Goal: Book appointment/travel/reservation

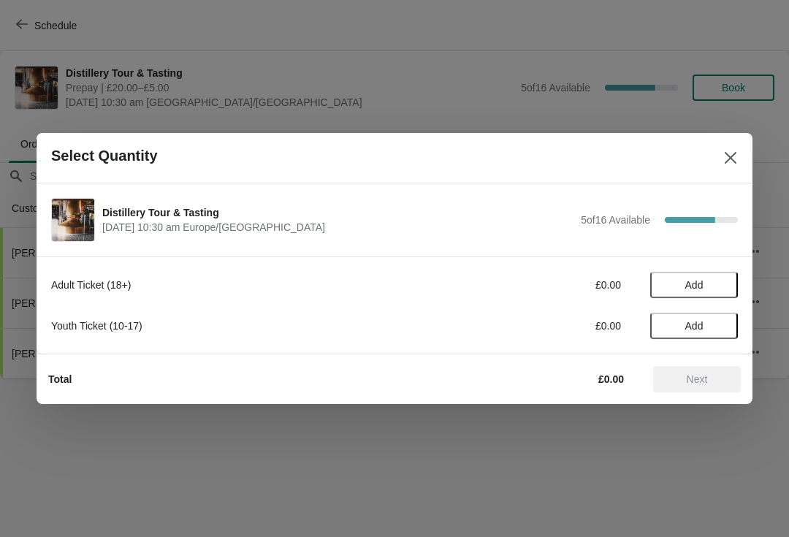
click at [702, 284] on span "Add" at bounding box center [695, 285] width 18 height 12
click at [727, 282] on icon at bounding box center [719, 285] width 15 height 15
click at [699, 384] on span "Next" at bounding box center [697, 379] width 21 height 12
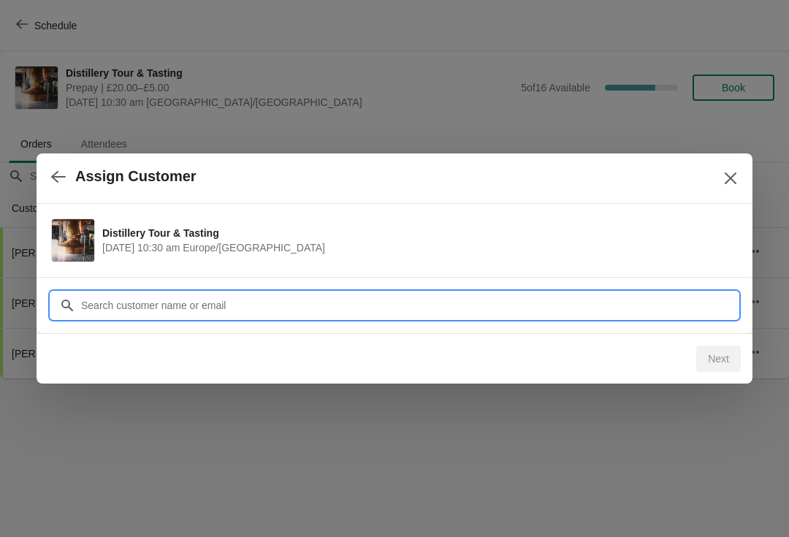
click at [183, 304] on input "Customer" at bounding box center [409, 305] width 658 height 26
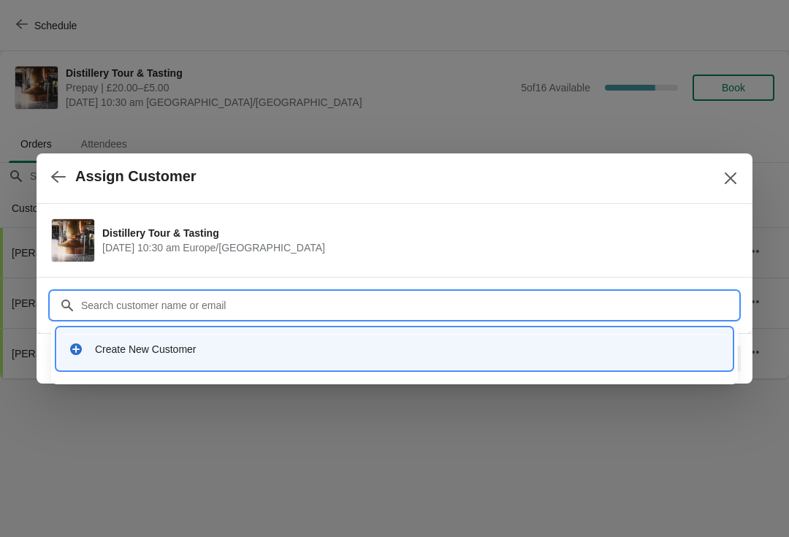
click at [158, 349] on div "Create New Customer" at bounding box center [408, 349] width 626 height 15
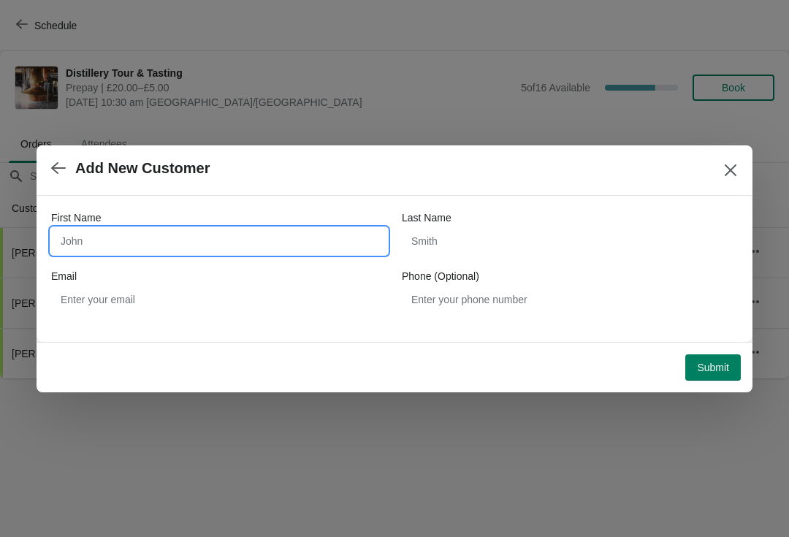
click at [117, 235] on input "First Name" at bounding box center [219, 241] width 336 height 26
click at [47, 170] on button "button" at bounding box center [58, 168] width 26 height 29
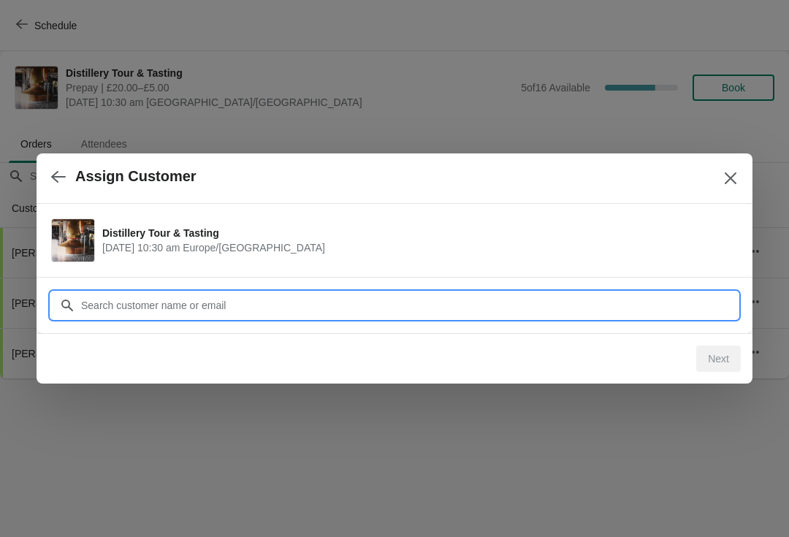
click at [262, 300] on input "Customer" at bounding box center [409, 305] width 658 height 26
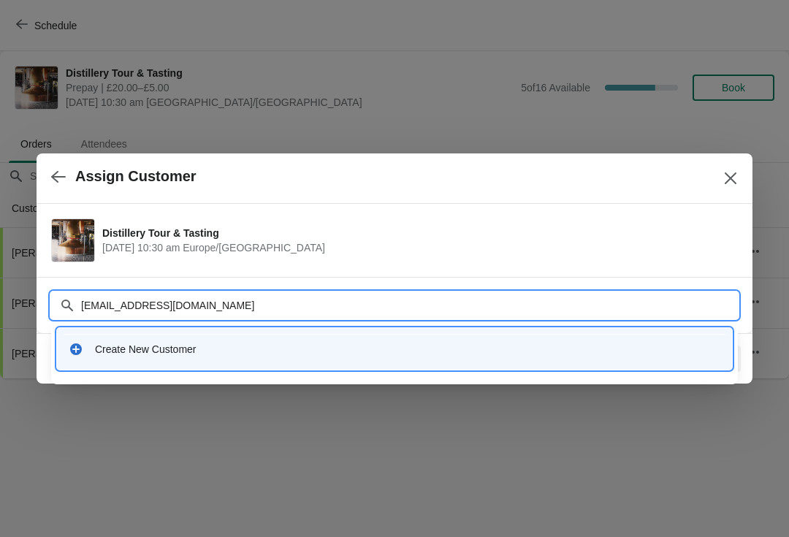
type input "Margaretb07@outlook.com"
click at [94, 318] on input "Margaretb07@outlook.com" at bounding box center [409, 305] width 658 height 26
click at [101, 307] on input "Margaretb07@outlook.com" at bounding box center [409, 305] width 658 height 26
click at [254, 307] on input "Margaretb07@outlook.com" at bounding box center [409, 305] width 658 height 26
click at [245, 312] on input "Margaretb07@outlook.com" at bounding box center [409, 305] width 658 height 26
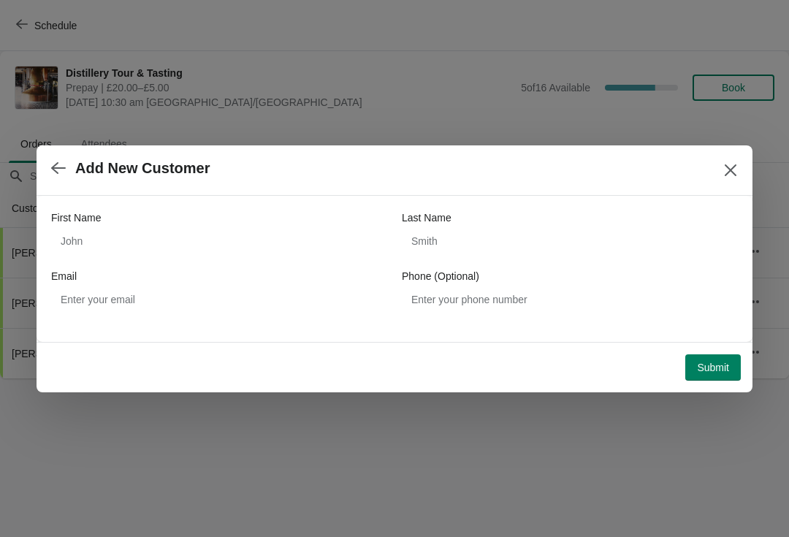
click at [55, 170] on icon "button" at bounding box center [58, 168] width 15 height 15
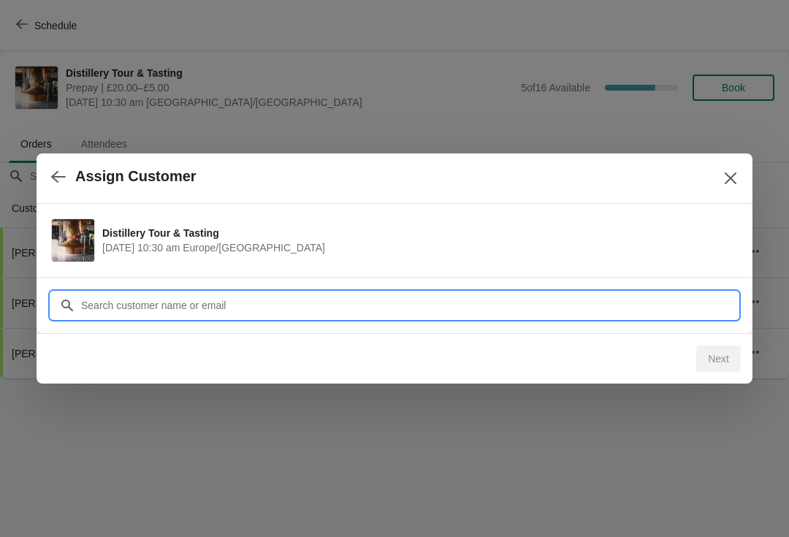
click at [208, 303] on input "Customer" at bounding box center [409, 305] width 658 height 26
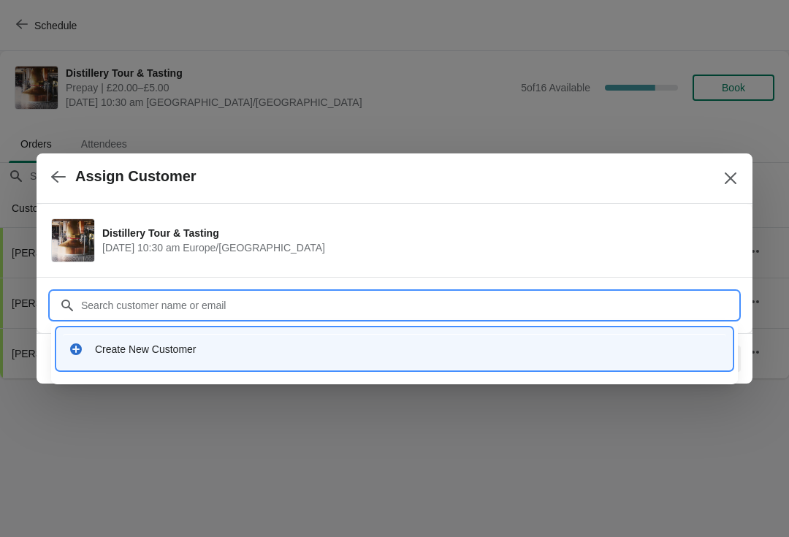
type input "M"
type input "margaretb@outlook.com"
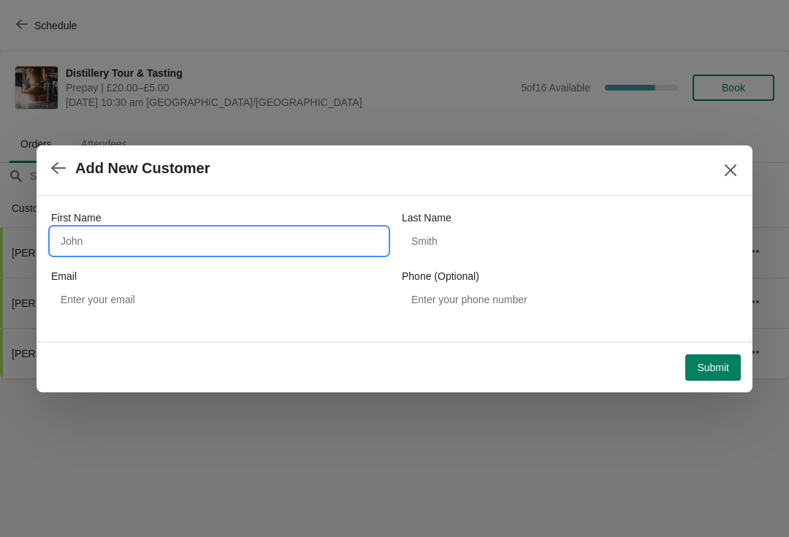
click at [148, 235] on input "First Name" at bounding box center [219, 241] width 336 height 26
type input "Margaret"
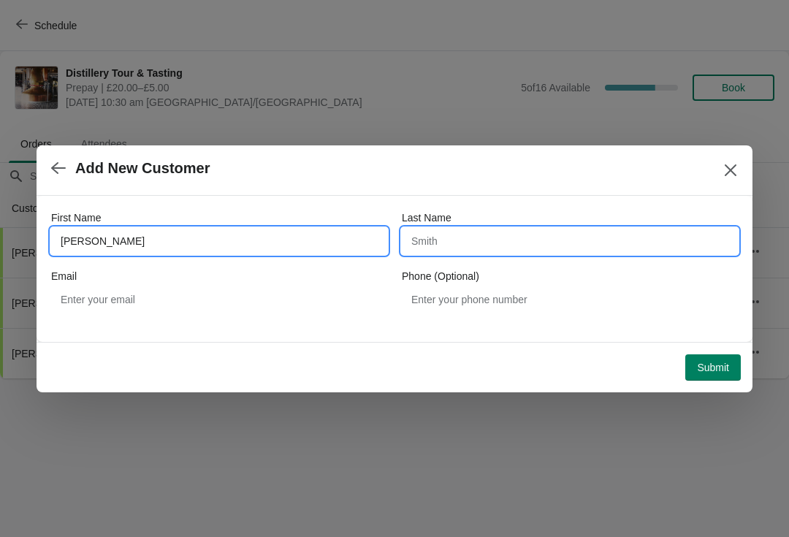
click at [432, 243] on input "Last Name" at bounding box center [570, 241] width 336 height 26
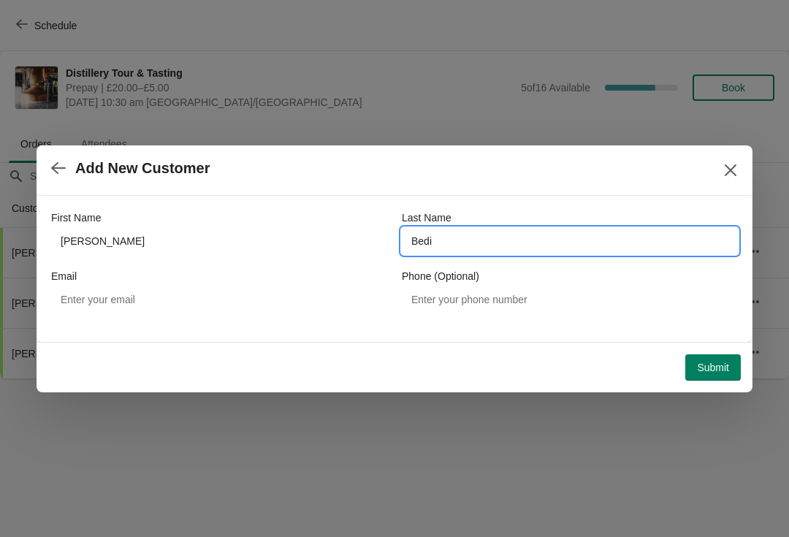
type input "Bedi"
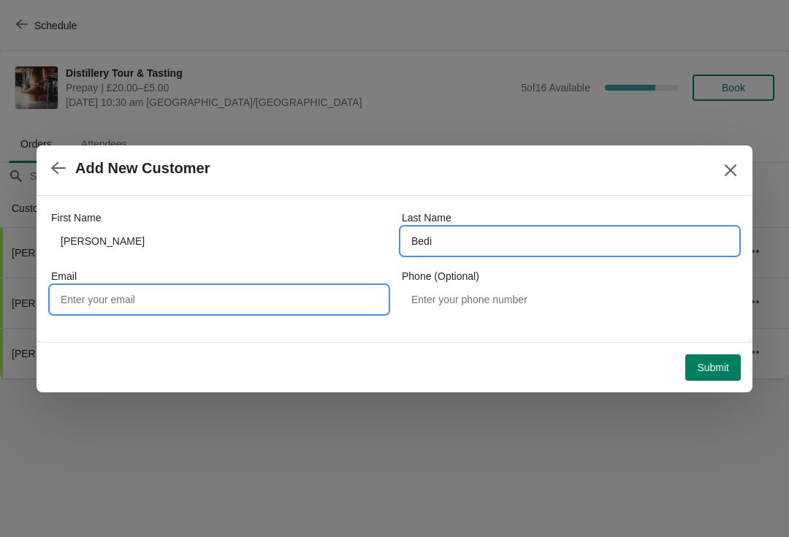
click at [126, 307] on input "Email" at bounding box center [219, 300] width 336 height 26
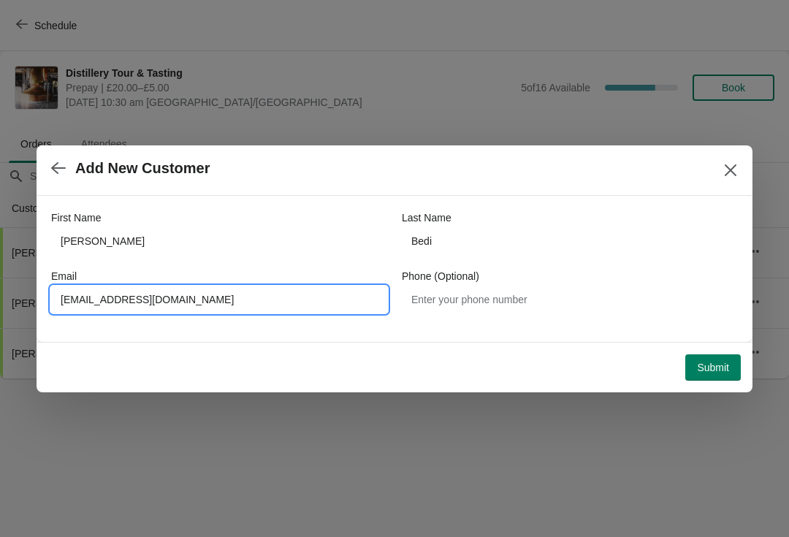
type input "margaretb07@outlook.com"
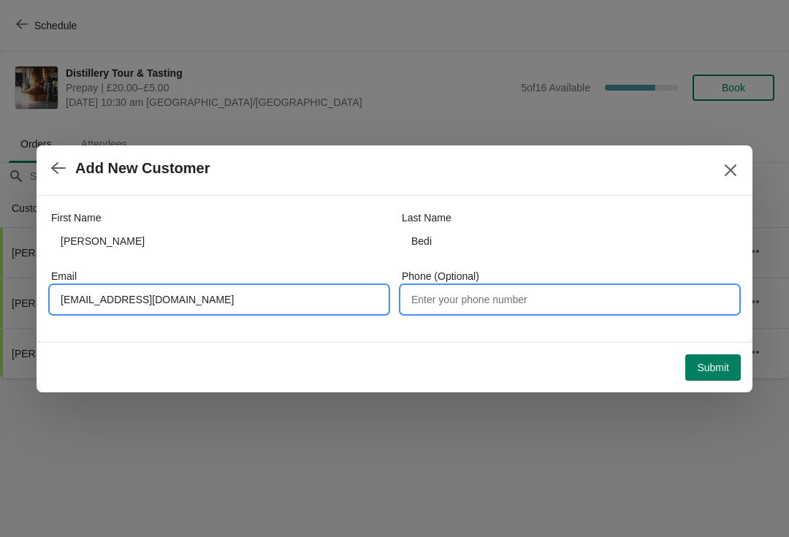
click at [459, 307] on input "Phone (Optional)" at bounding box center [570, 300] width 336 height 26
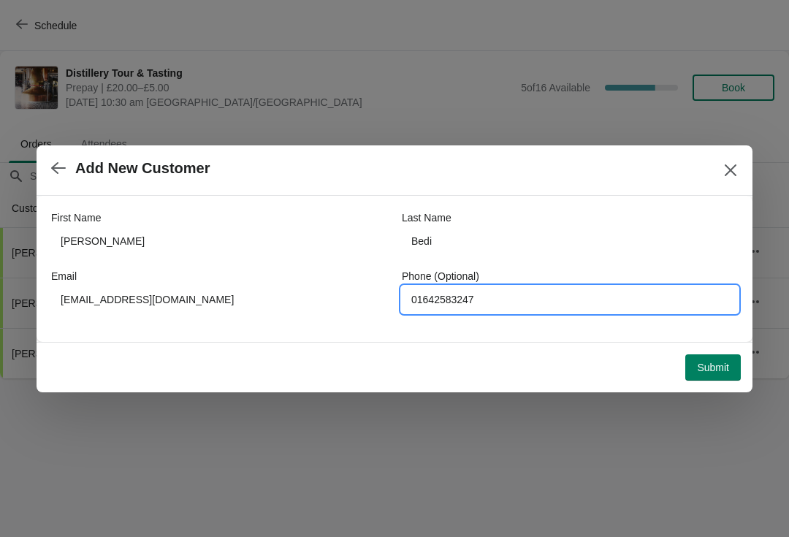
type input "01642583247"
click at [630, 440] on div at bounding box center [394, 268] width 789 height 537
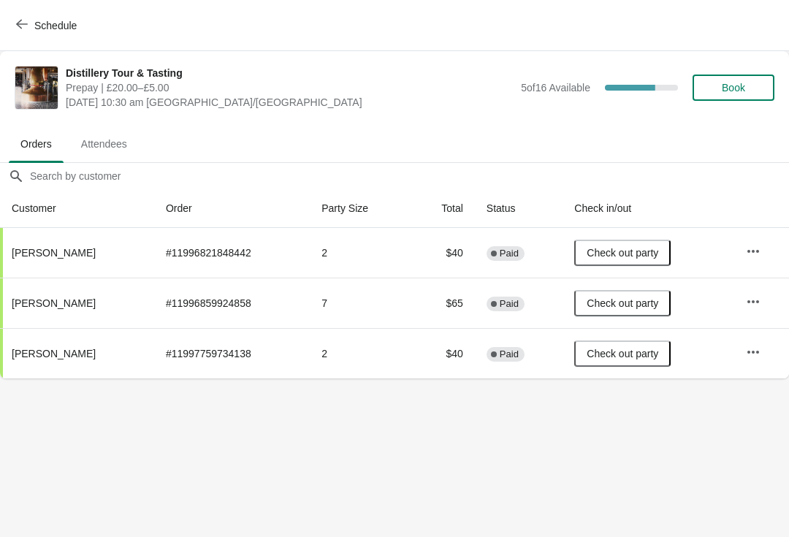
click at [26, 26] on icon "button" at bounding box center [22, 24] width 12 height 12
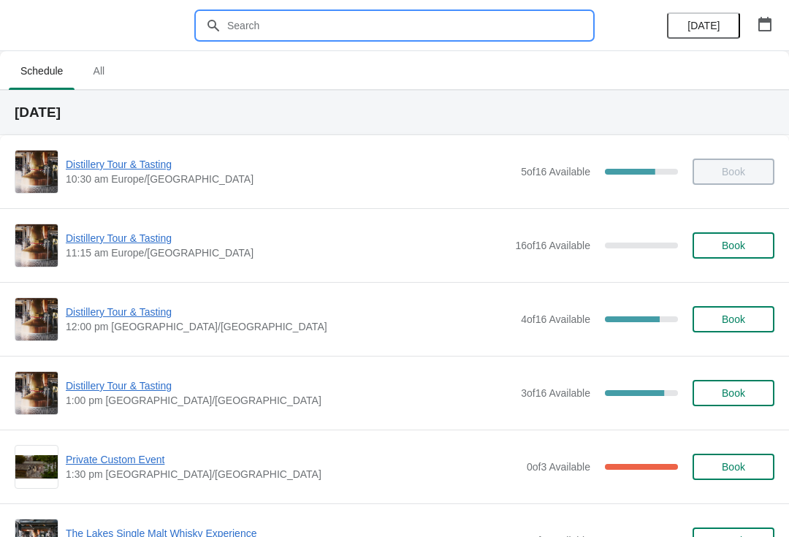
click at [363, 21] on input "text" at bounding box center [409, 25] width 365 height 26
type input "M"
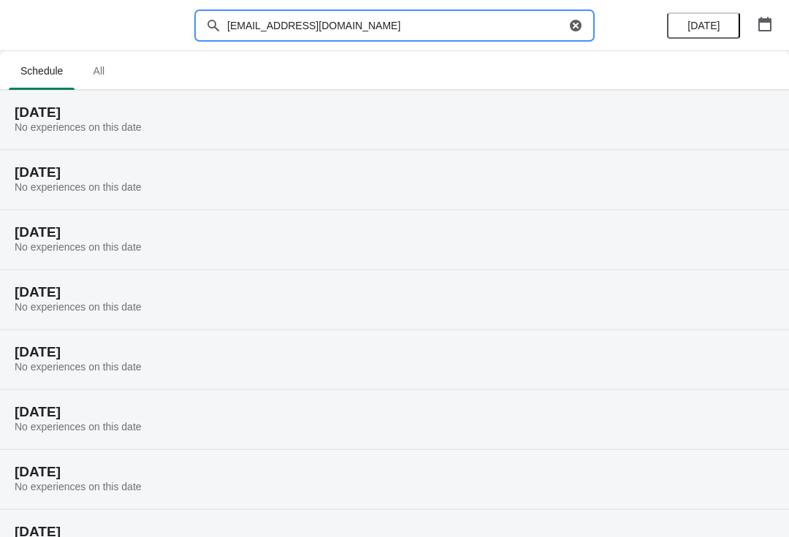
type input "margaretb@outlook.com"
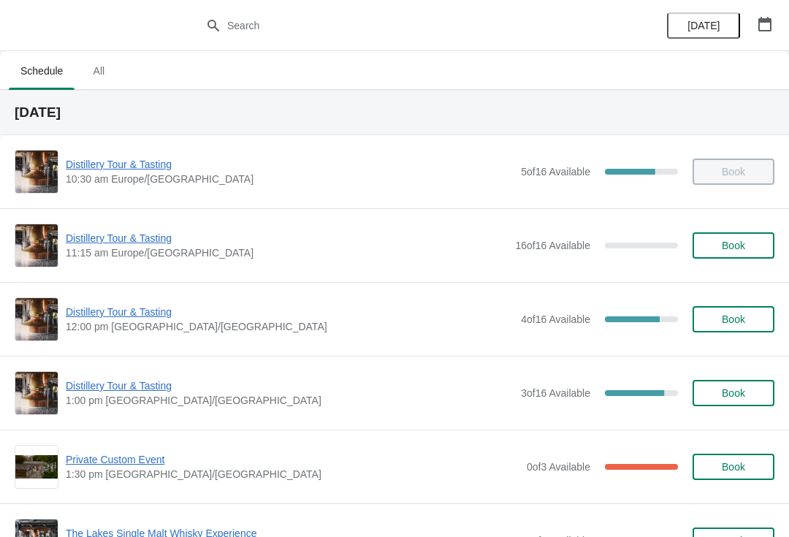
click at [112, 316] on span "Distillery Tour & Tasting" at bounding box center [290, 312] width 448 height 15
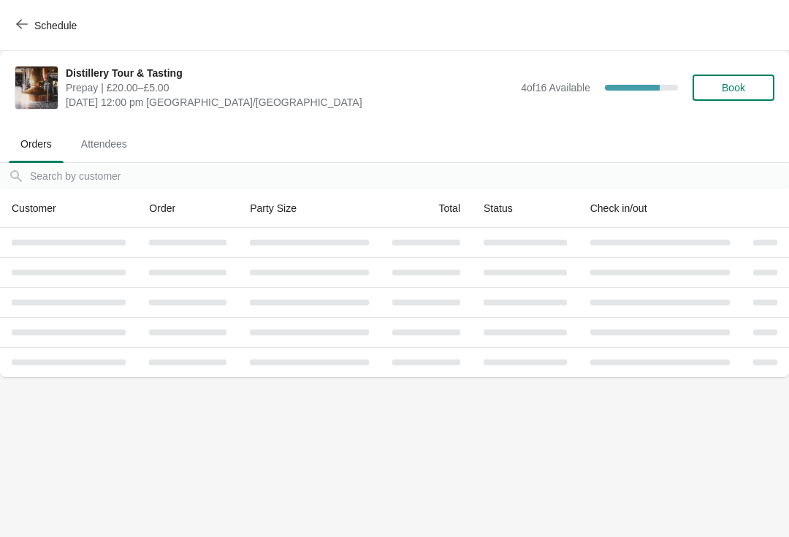
click at [734, 96] on button "Book" at bounding box center [734, 88] width 82 height 26
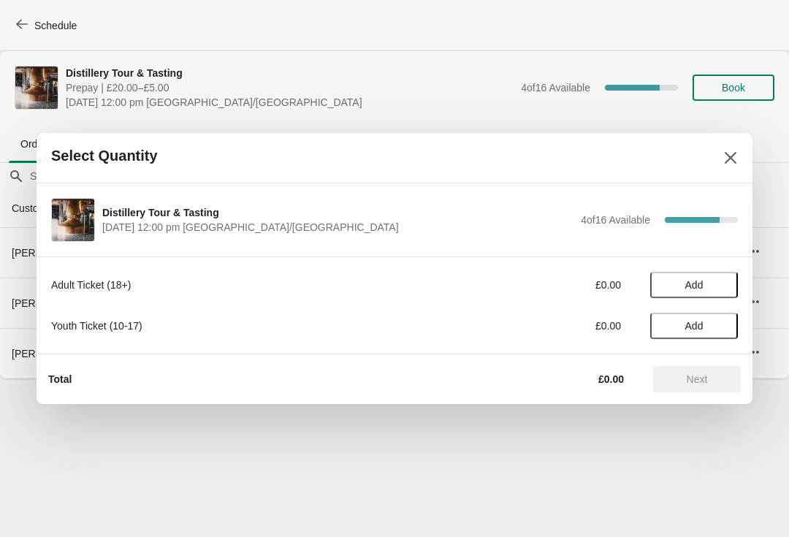
click at [683, 286] on span "Add" at bounding box center [694, 285] width 61 height 12
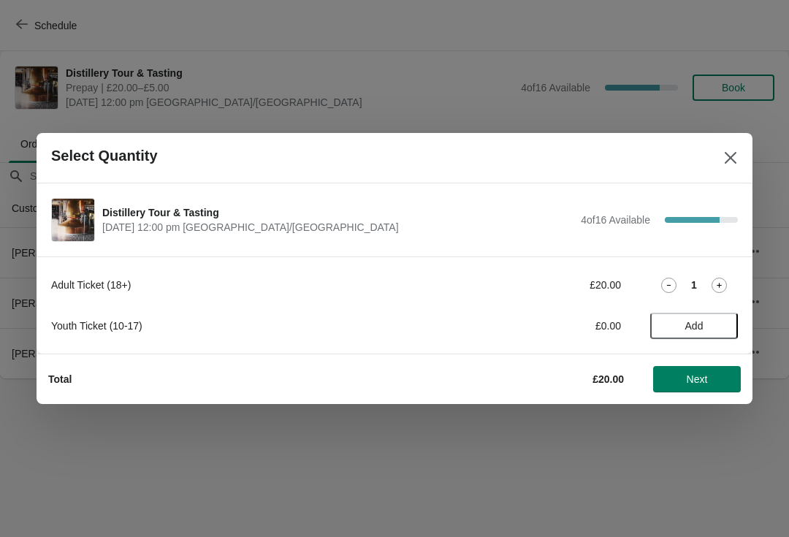
click at [719, 284] on icon at bounding box center [719, 285] width 5 height 5
click at [692, 383] on span "Next" at bounding box center [697, 379] width 21 height 12
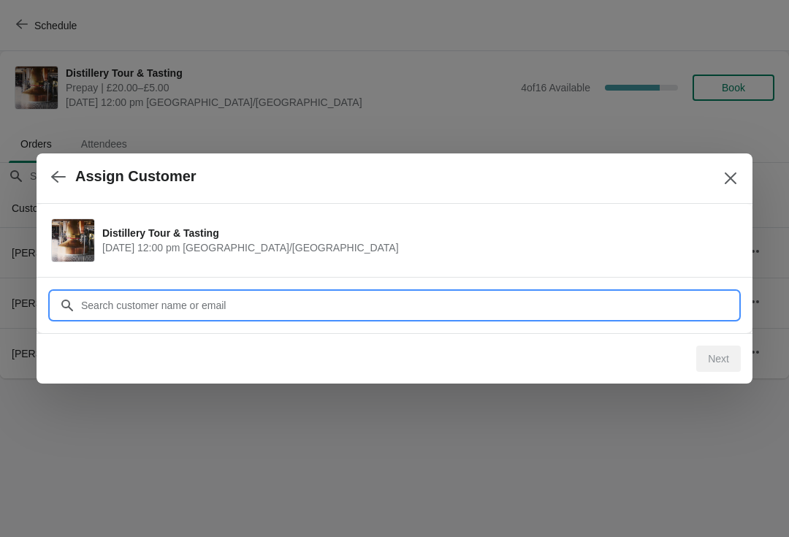
click at [179, 306] on input "Customer" at bounding box center [409, 305] width 658 height 26
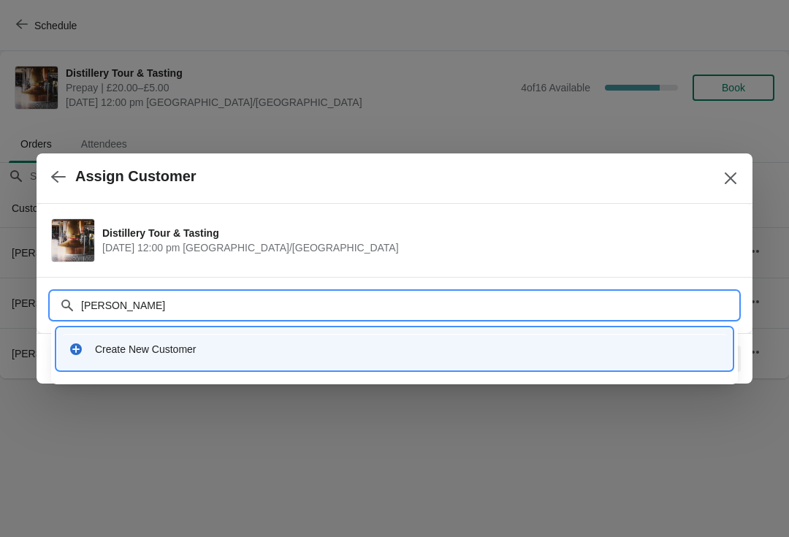
type input "Margaretb"
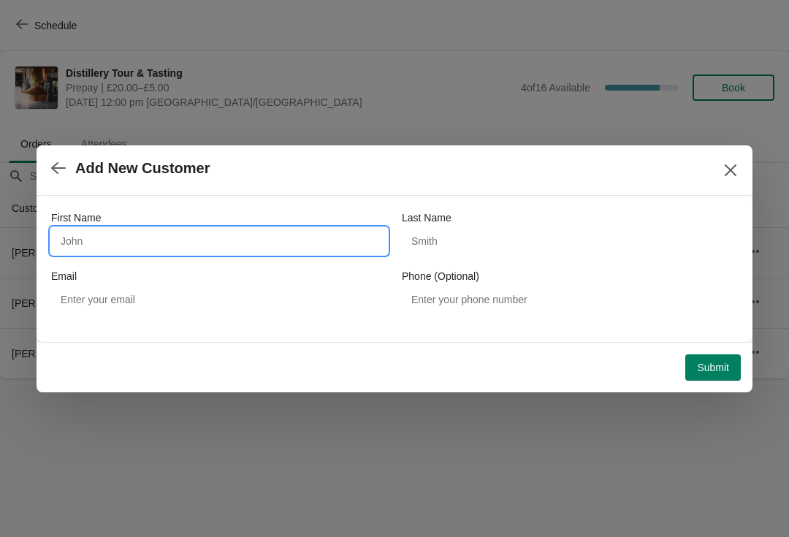
click at [175, 233] on input "First Name" at bounding box center [219, 241] width 336 height 26
type input "Margaret"
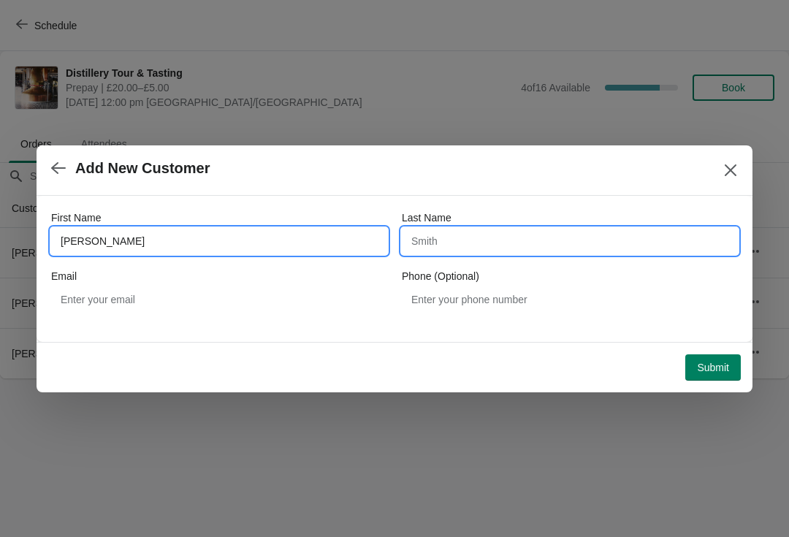
click at [463, 246] on input "Last Name" at bounding box center [570, 241] width 336 height 26
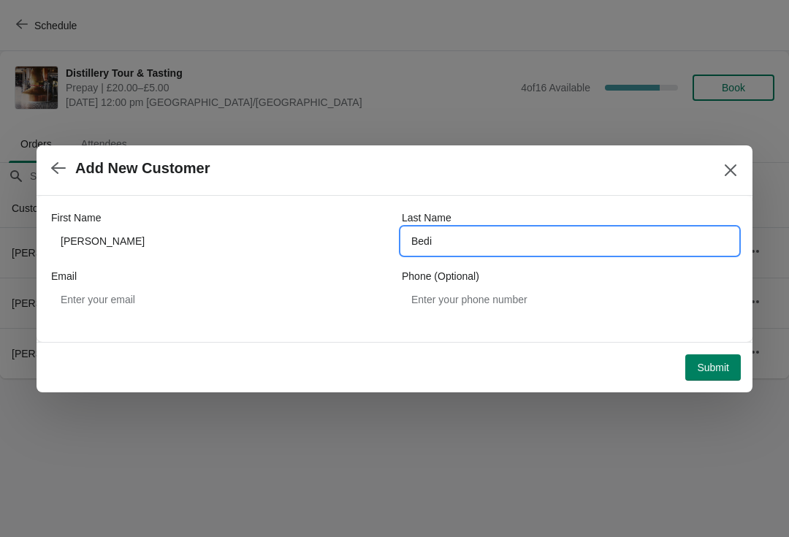
type input "Bedi"
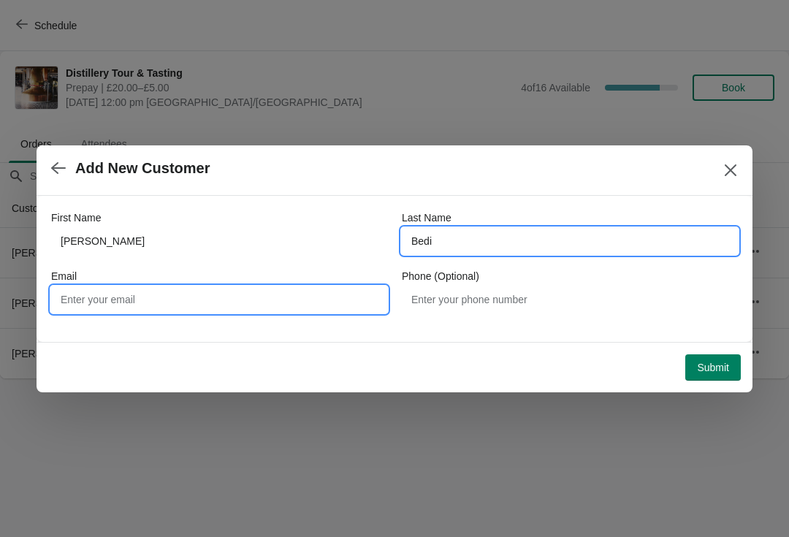
click at [143, 299] on input "Email" at bounding box center [219, 300] width 336 height 26
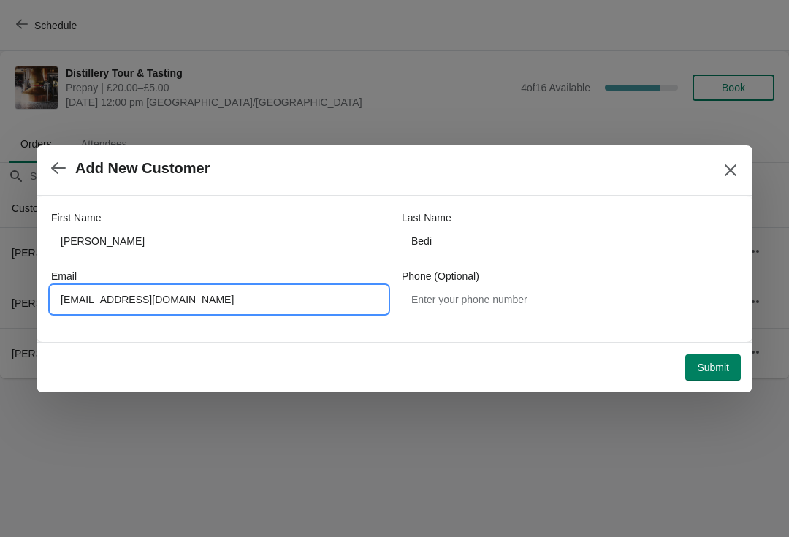
type input "margaretb07@outlook.com"
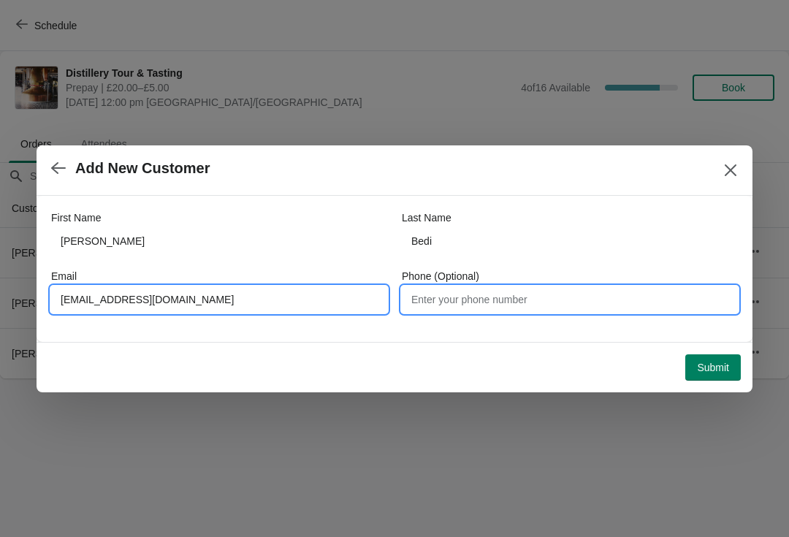
click at [478, 306] on input "Phone (Optional)" at bounding box center [570, 300] width 336 height 26
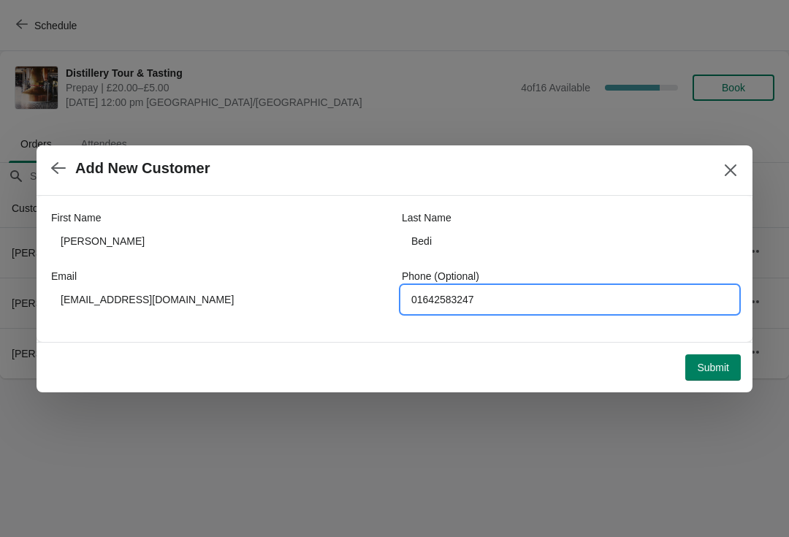
type input "01642583247"
click at [712, 373] on span "Submit" at bounding box center [713, 368] width 32 height 12
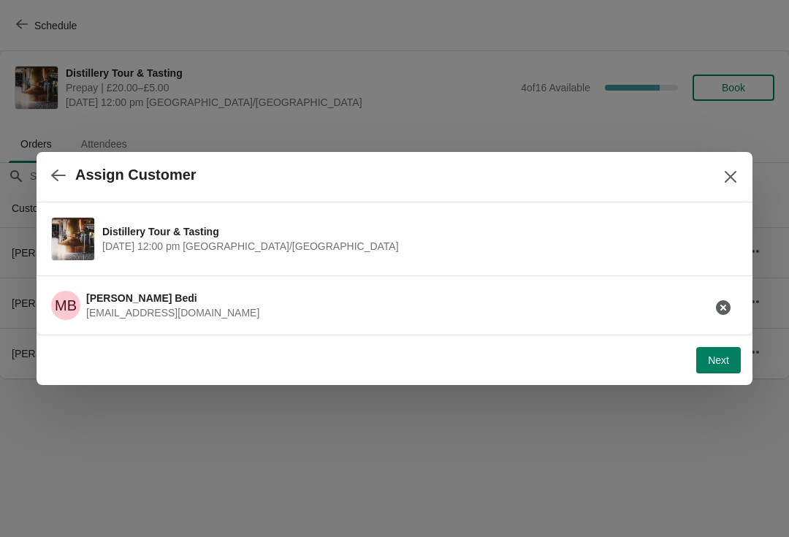
click at [713, 362] on span "Next" at bounding box center [718, 360] width 21 height 12
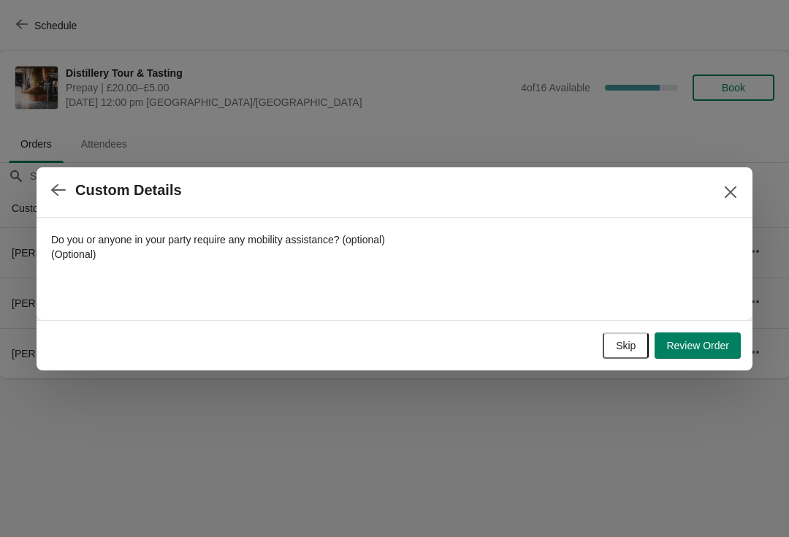
click at [694, 346] on span "Review Order" at bounding box center [698, 346] width 63 height 12
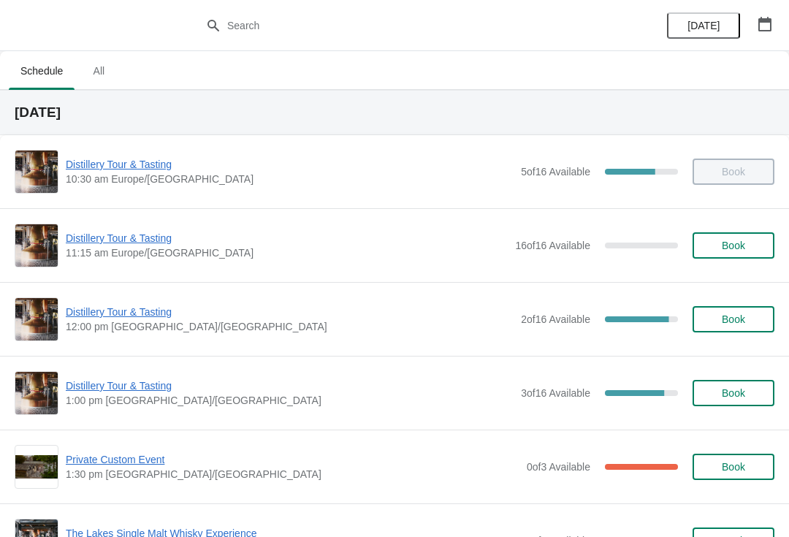
click at [96, 330] on span "12:00 pm [GEOGRAPHIC_DATA]/[GEOGRAPHIC_DATA]" at bounding box center [290, 326] width 448 height 15
click at [88, 316] on span "Distillery Tour & Tasting" at bounding box center [290, 312] width 448 height 15
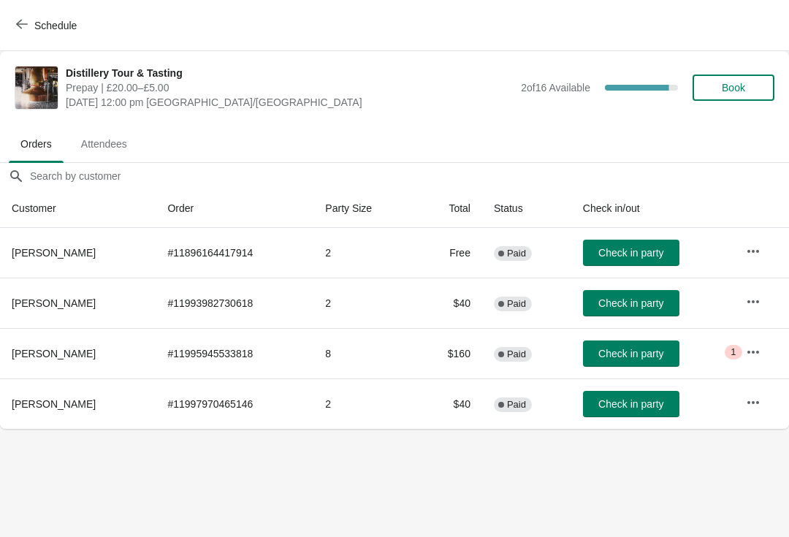
click at [654, 351] on span "Check in party" at bounding box center [631, 354] width 65 height 12
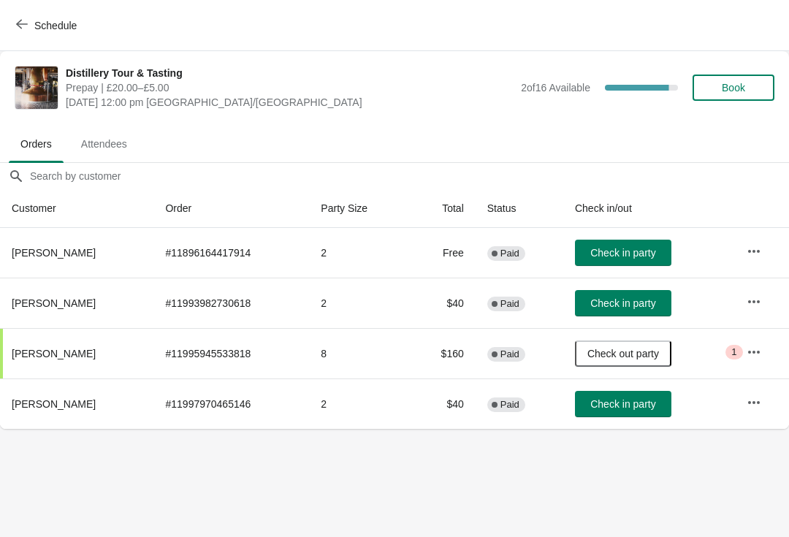
click at [760, 87] on span "Book" at bounding box center [734, 88] width 56 height 12
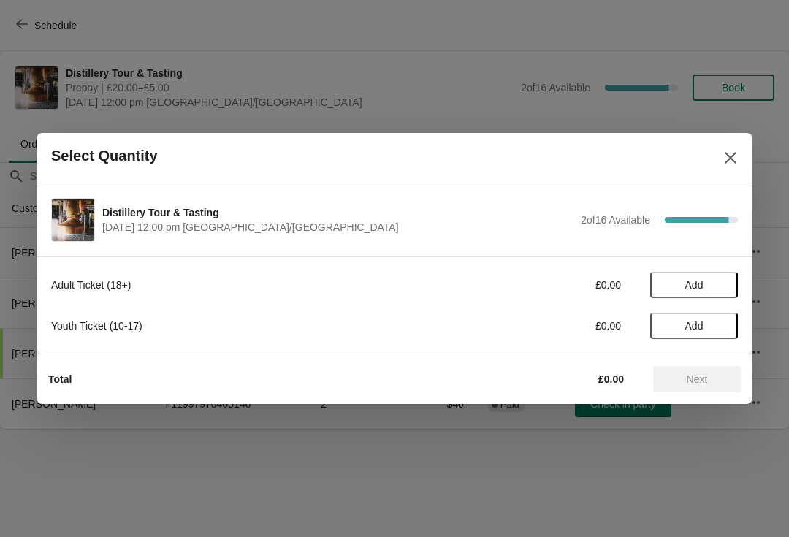
click at [702, 330] on span "Add" at bounding box center [695, 326] width 18 height 12
click at [718, 325] on icon at bounding box center [719, 326] width 15 height 15
click at [712, 371] on button "Next" at bounding box center [697, 379] width 88 height 26
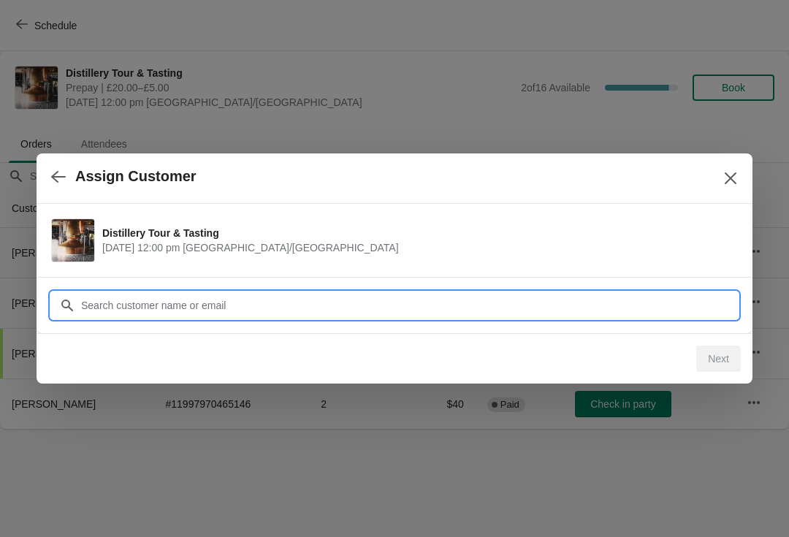
click at [300, 304] on input "Customer" at bounding box center [409, 305] width 658 height 26
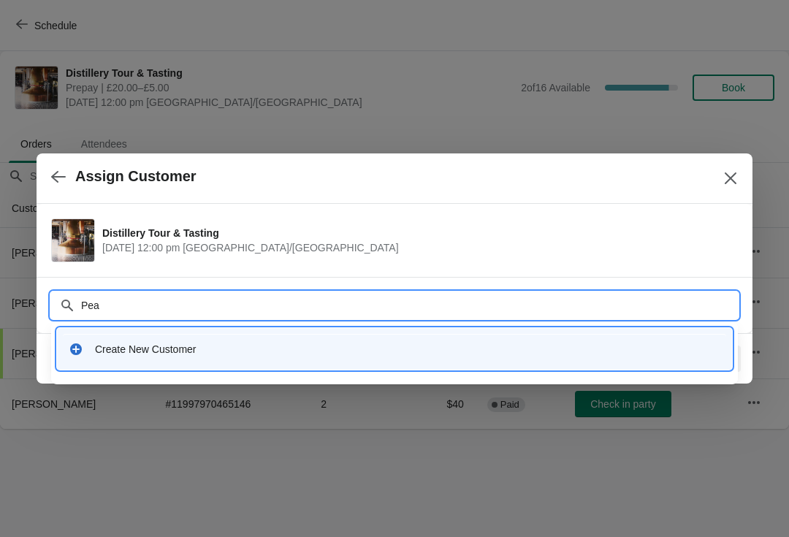
type input "Peat"
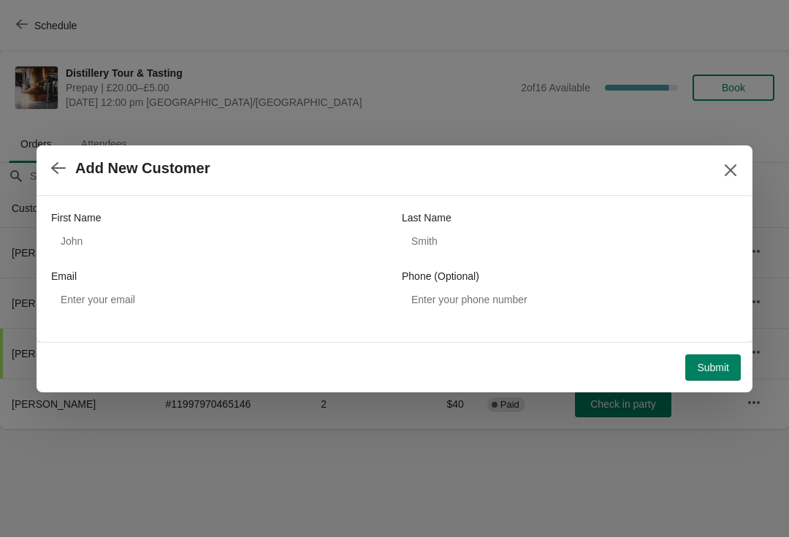
click at [735, 167] on icon "Close" at bounding box center [731, 170] width 12 height 12
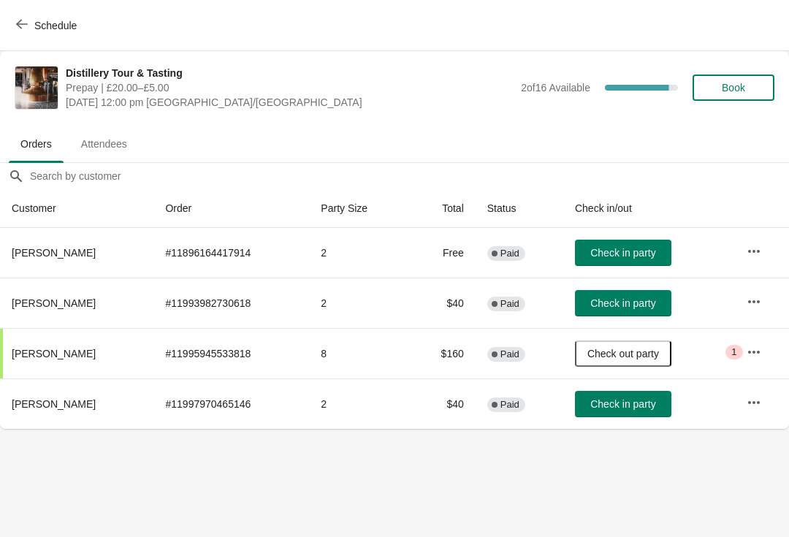
click at [743, 89] on span "Book" at bounding box center [733, 88] width 23 height 12
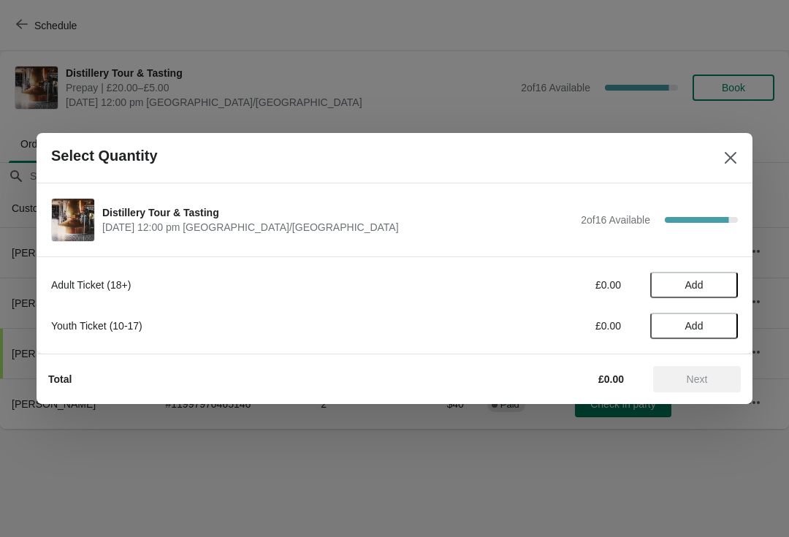
click at [696, 280] on span "Add" at bounding box center [695, 285] width 18 height 12
click at [698, 280] on div "1" at bounding box center [695, 285] width 88 height 15
click at [713, 289] on icon at bounding box center [719, 285] width 15 height 15
click at [702, 378] on span "Next" at bounding box center [697, 379] width 21 height 12
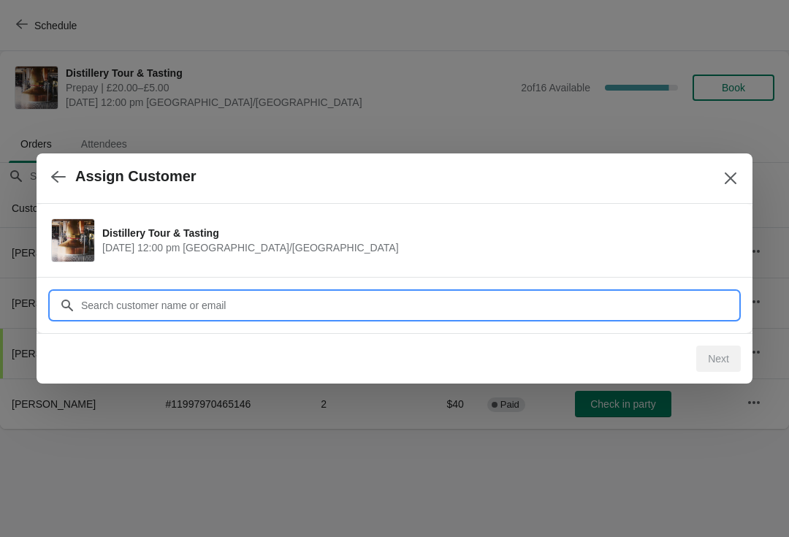
click at [193, 306] on input "Customer" at bounding box center [409, 305] width 658 height 26
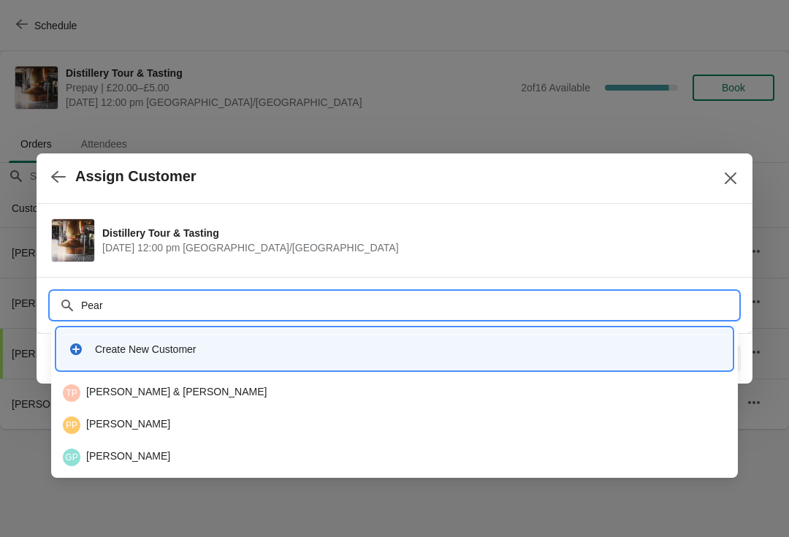
type input "[PERSON_NAME]"
click at [125, 425] on div "JP [PERSON_NAME]" at bounding box center [395, 426] width 664 height 18
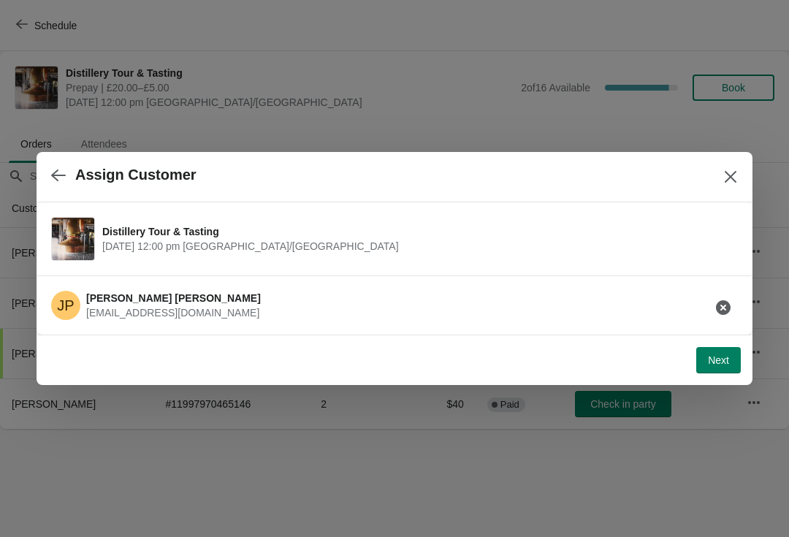
click at [716, 366] on span "Next" at bounding box center [718, 360] width 21 height 12
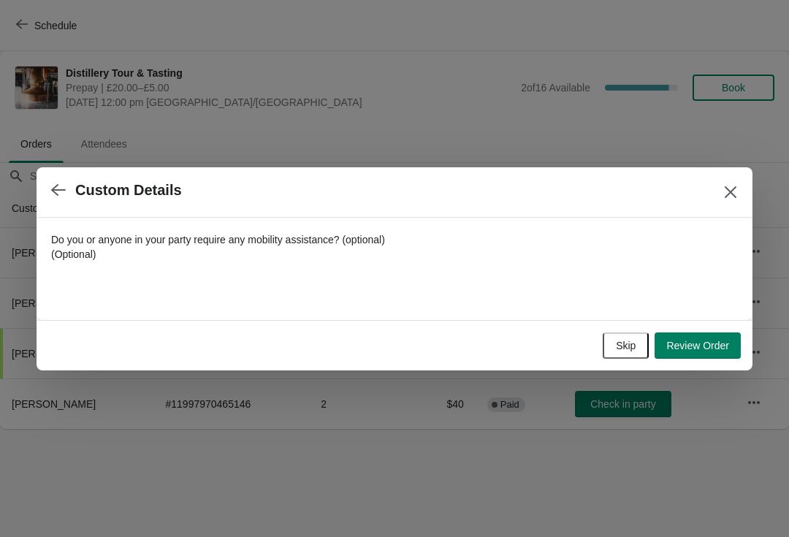
click at [708, 346] on span "Review Order" at bounding box center [698, 346] width 63 height 12
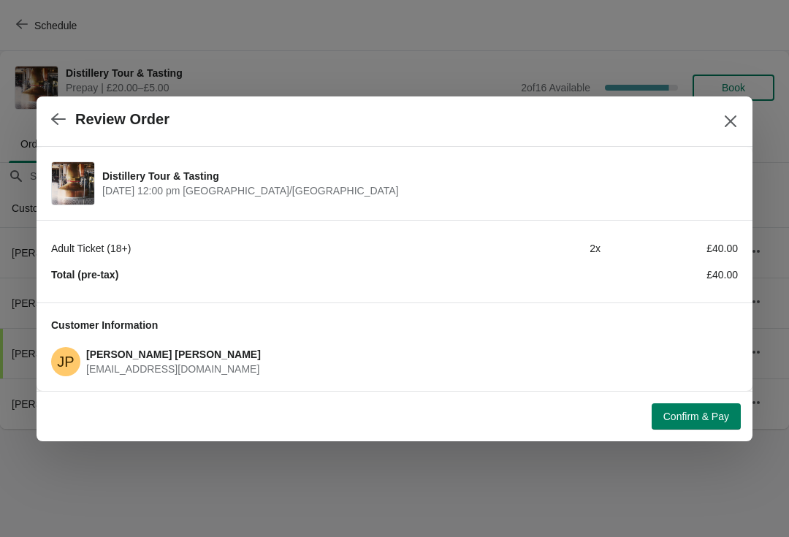
click at [718, 253] on div "£40.00" at bounding box center [669, 248] width 137 height 15
click at [672, 292] on div "Adult Ticket (18+) £40.00 2 x Total (pre-tax) £40.00" at bounding box center [395, 261] width 716 height 83
click at [81, 272] on strong "Total (pre-tax)" at bounding box center [84, 275] width 67 height 12
click at [728, 118] on icon "Close" at bounding box center [731, 121] width 12 height 12
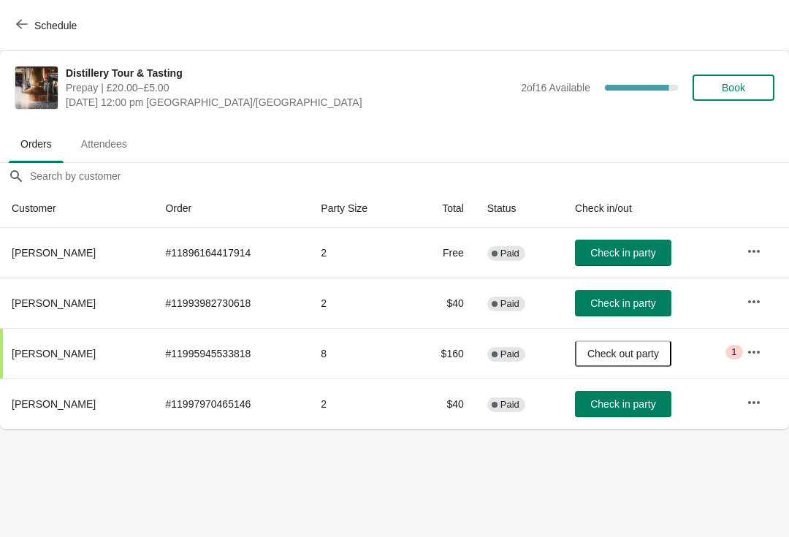
click at [748, 75] on button "Book" at bounding box center [734, 88] width 82 height 26
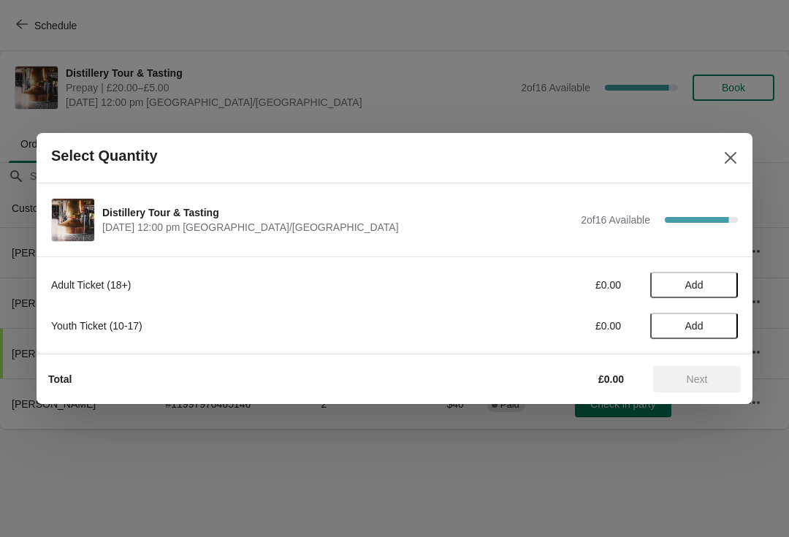
click at [697, 327] on span "Add" at bounding box center [695, 326] width 18 height 12
click at [696, 328] on strong "1" at bounding box center [694, 326] width 6 height 15
click at [719, 324] on icon at bounding box center [719, 326] width 5 height 5
click at [704, 375] on span "Next" at bounding box center [697, 379] width 21 height 12
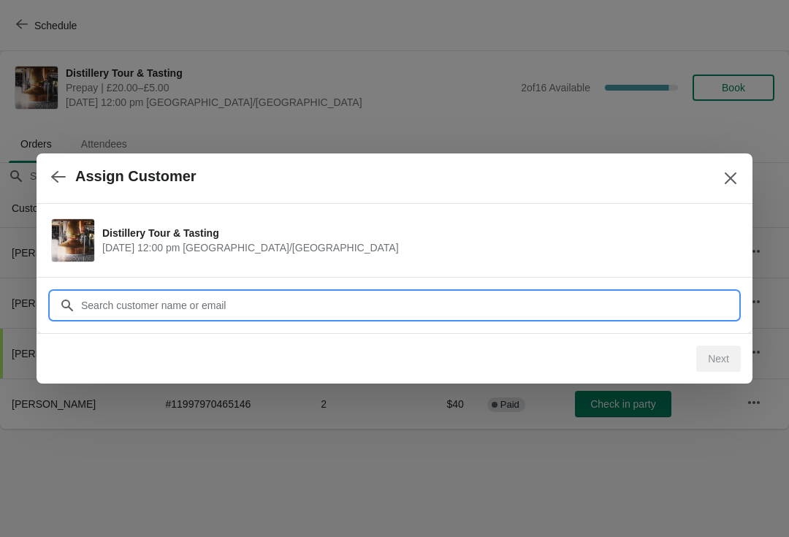
click at [327, 308] on input "Customer" at bounding box center [409, 305] width 658 height 26
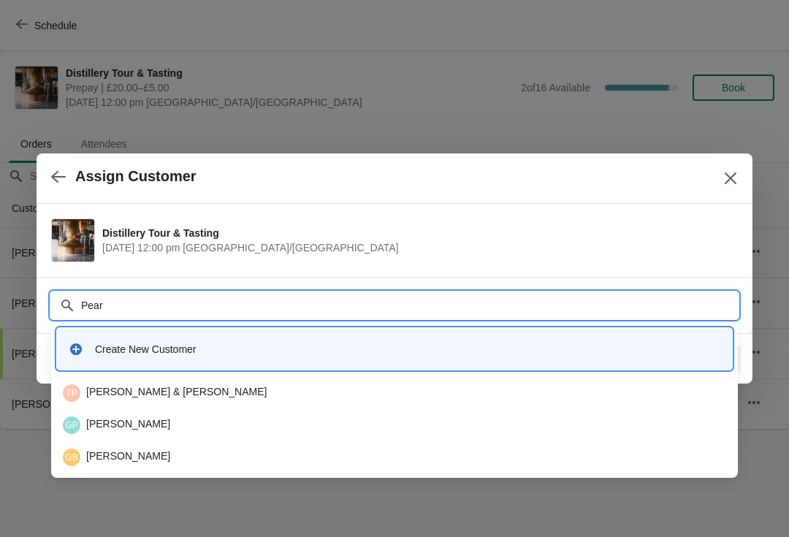
type input "[PERSON_NAME]"
click at [132, 428] on div "JP [PERSON_NAME]" at bounding box center [395, 426] width 664 height 18
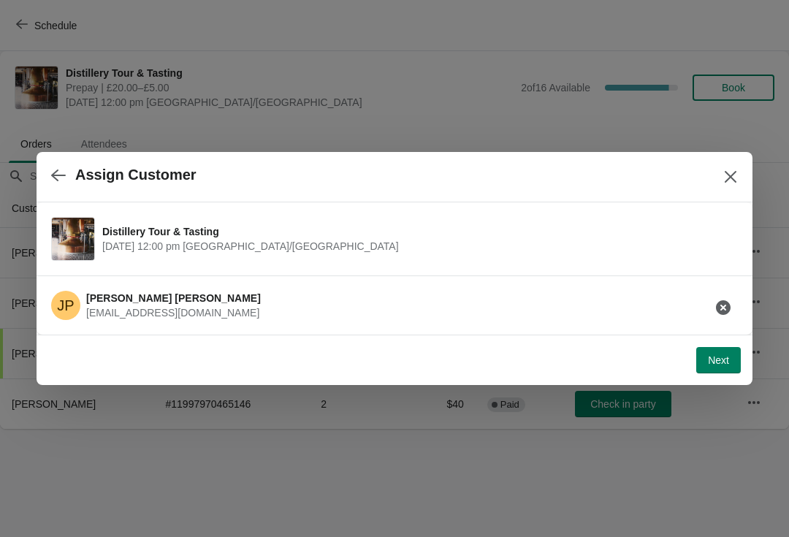
click at [717, 365] on span "Next" at bounding box center [718, 360] width 21 height 12
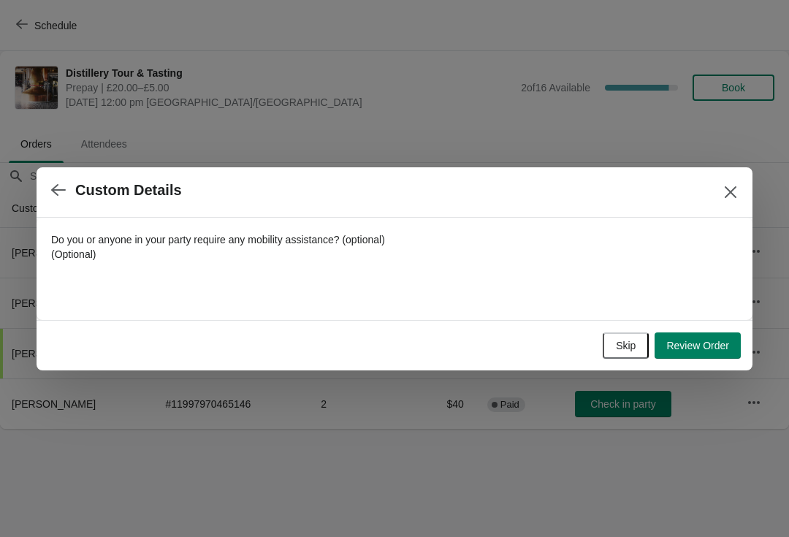
click at [714, 338] on button "Review Order" at bounding box center [698, 346] width 86 height 26
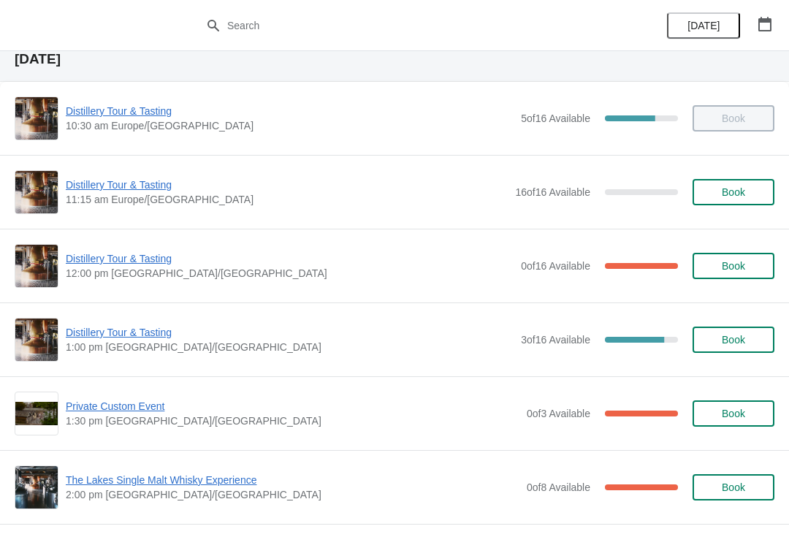
scroll to position [53, 0]
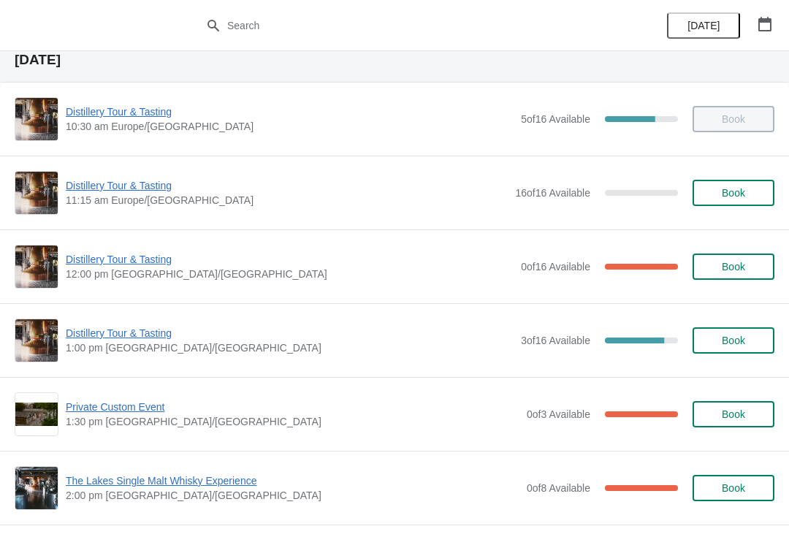
click at [145, 255] on span "Distillery Tour & Tasting" at bounding box center [290, 259] width 448 height 15
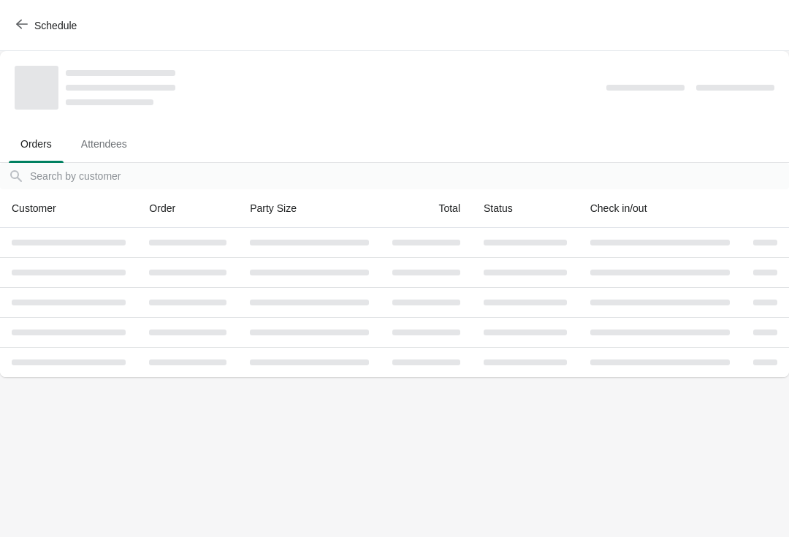
scroll to position [0, 0]
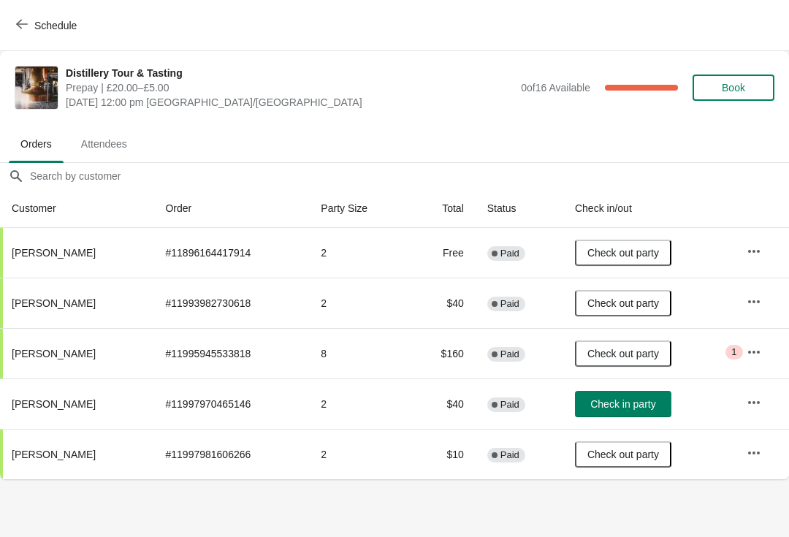
click at [26, 26] on icon "button" at bounding box center [22, 24] width 12 height 12
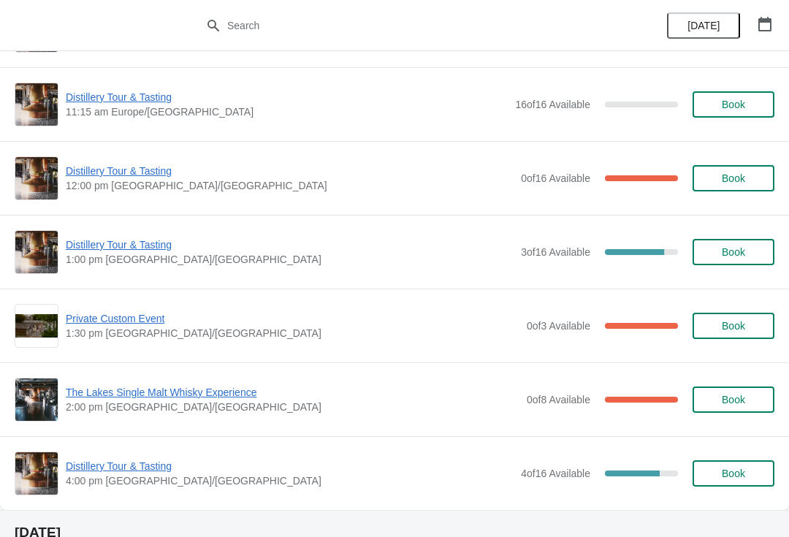
scroll to position [143, 0]
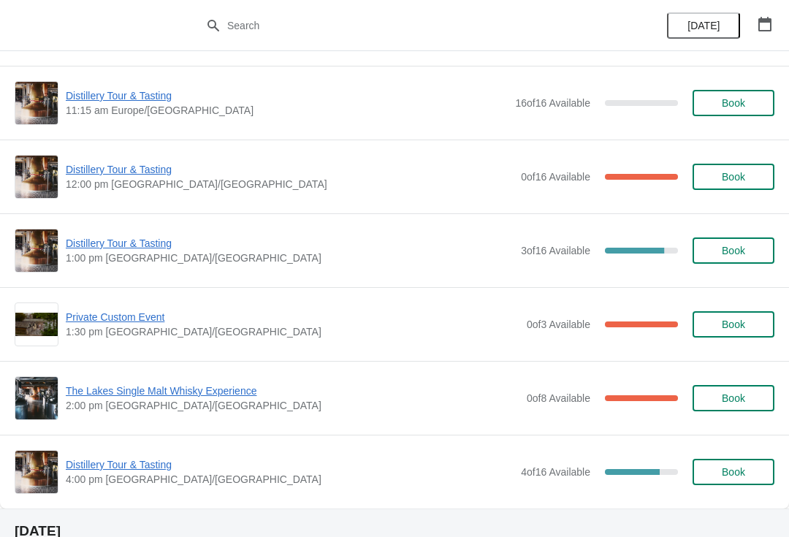
click at [135, 323] on span "Private Custom Event" at bounding box center [293, 317] width 454 height 15
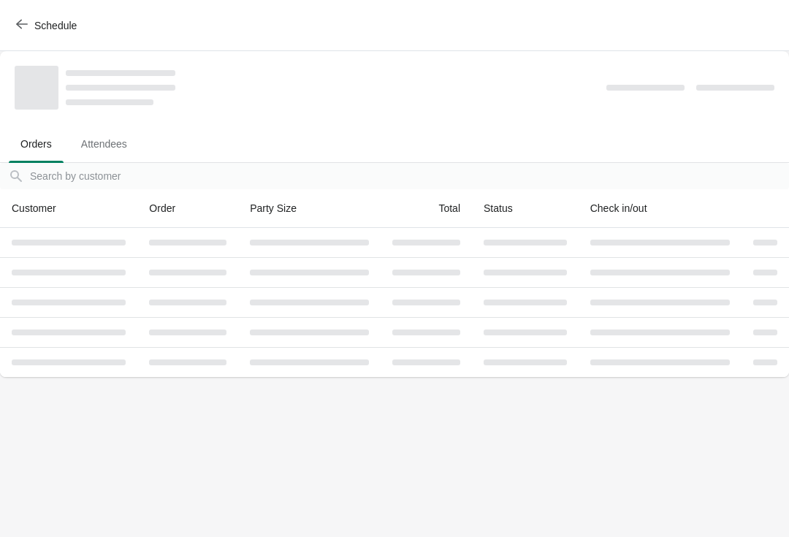
scroll to position [0, 0]
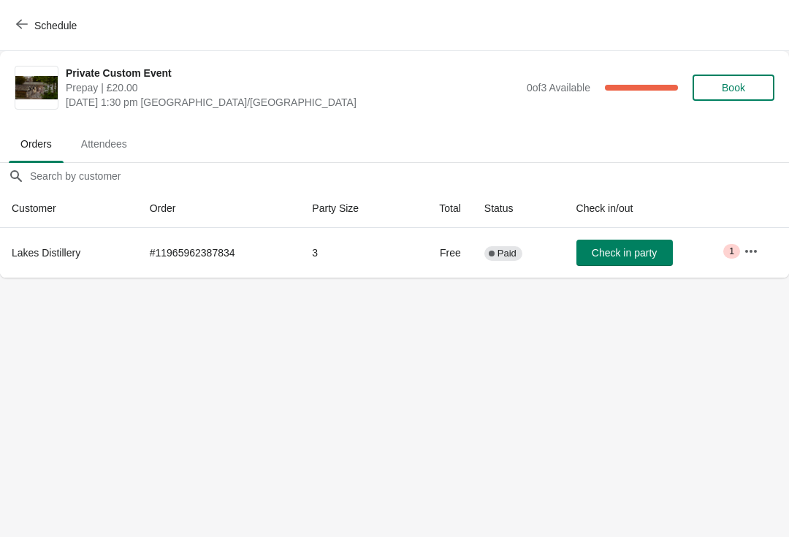
click at [745, 251] on button "button" at bounding box center [751, 251] width 26 height 26
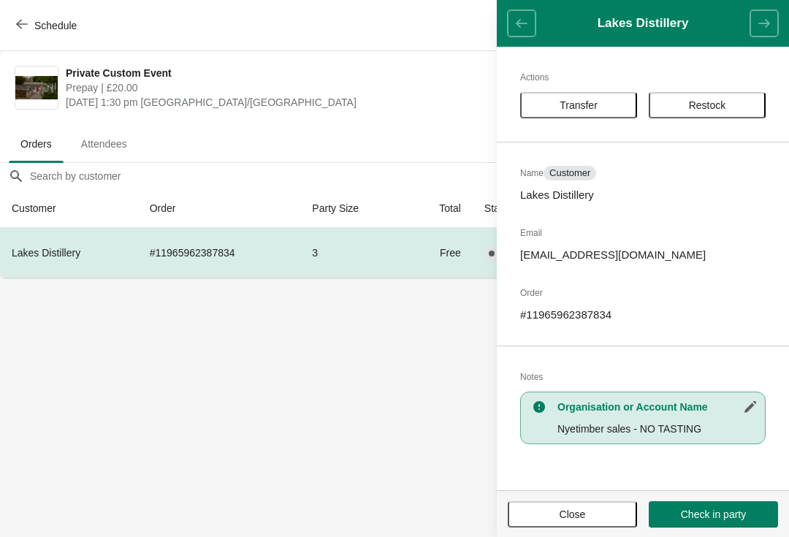
click at [592, 527] on button "Close" at bounding box center [572, 514] width 129 height 26
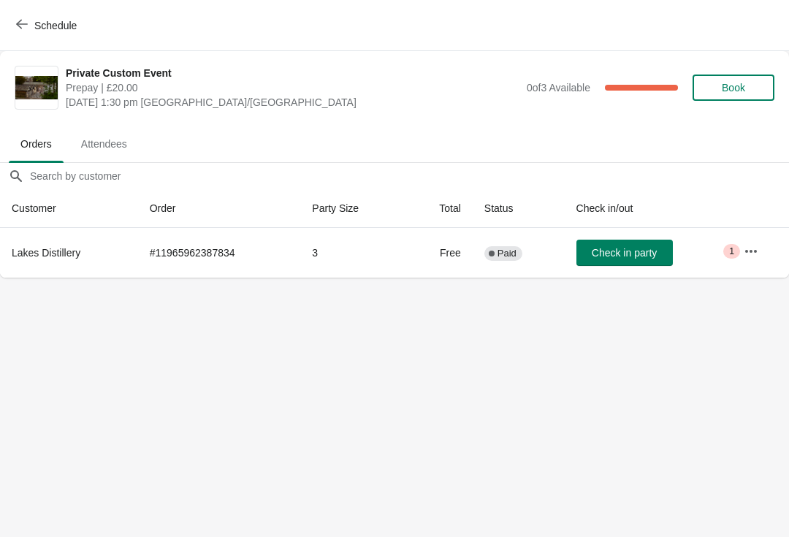
click at [20, 25] on icon "button" at bounding box center [22, 24] width 12 height 12
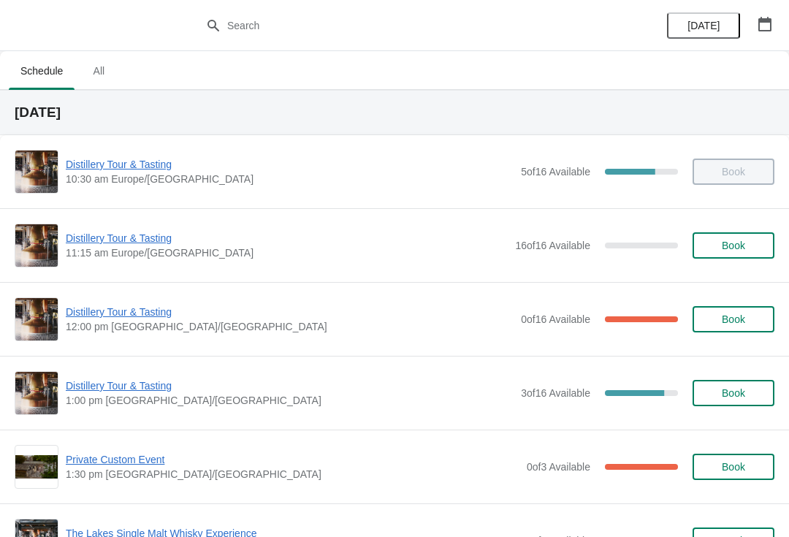
click at [156, 387] on span "Distillery Tour & Tasting" at bounding box center [290, 386] width 448 height 15
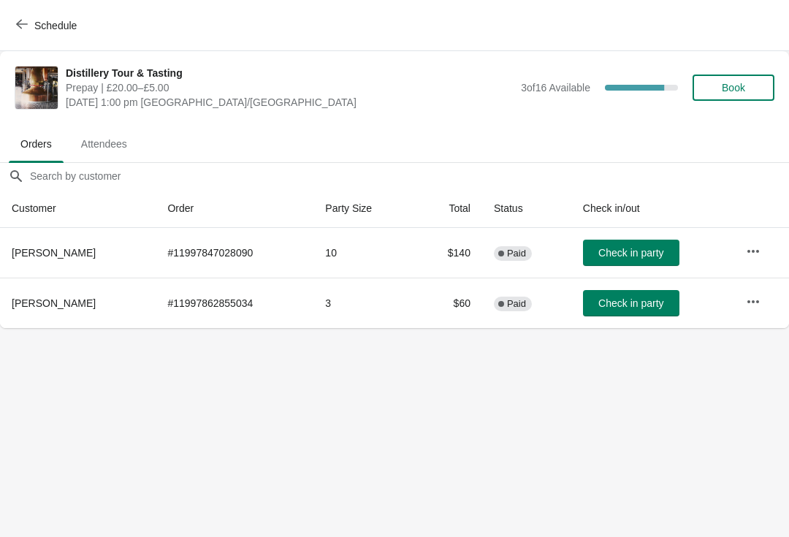
click at [638, 297] on span "Check in party" at bounding box center [631, 303] width 65 height 12
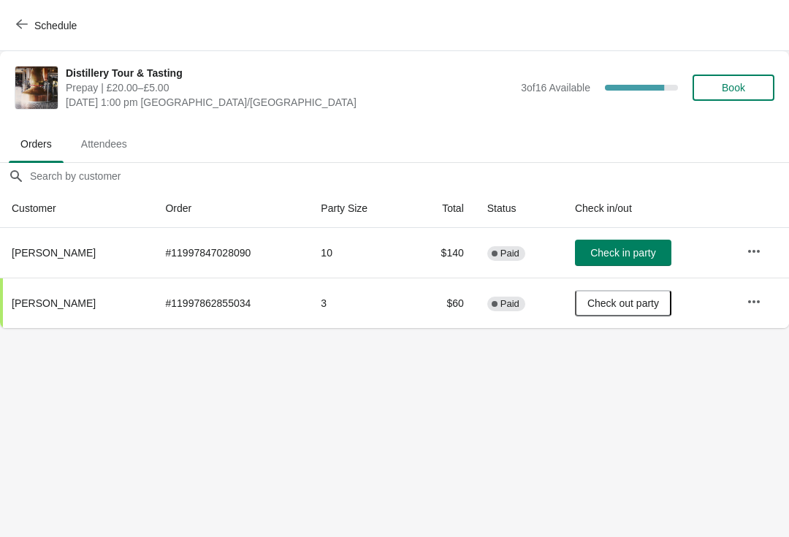
click at [754, 249] on icon "button" at bounding box center [754, 251] width 15 height 15
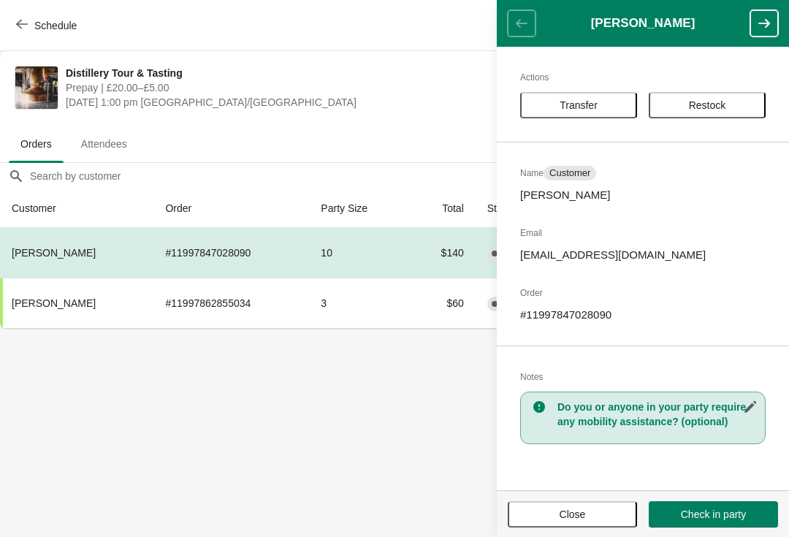
click at [559, 525] on button "Close" at bounding box center [572, 514] width 129 height 26
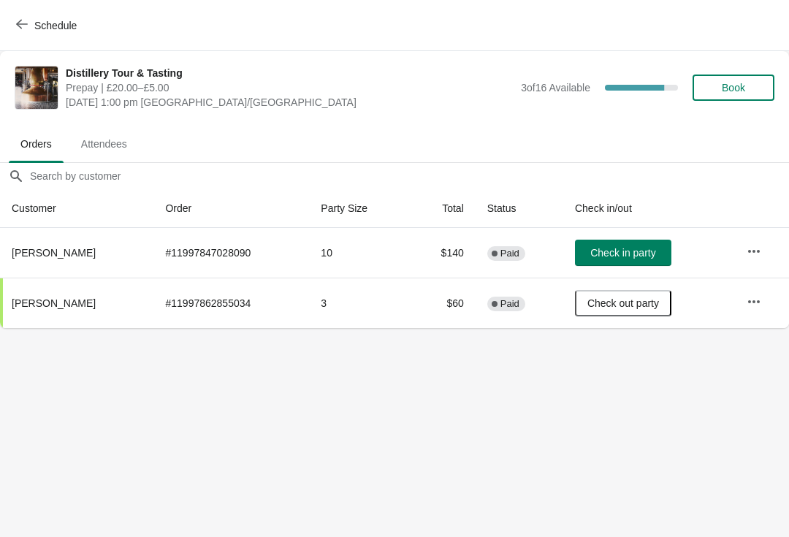
click at [108, 131] on span "Attendees" at bounding box center [103, 144] width 69 height 26
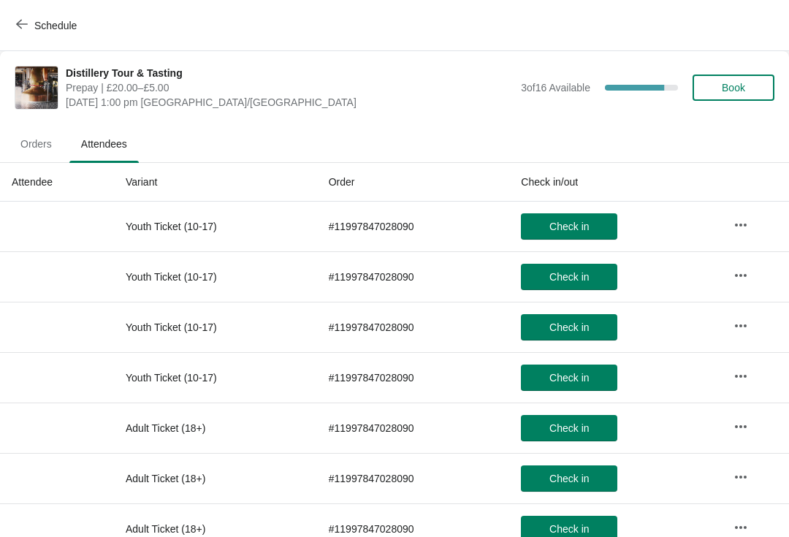
click at [13, 26] on button "Schedule" at bounding box center [47, 25] width 81 height 26
